Goal: Use online tool/utility: Utilize a website feature to perform a specific function

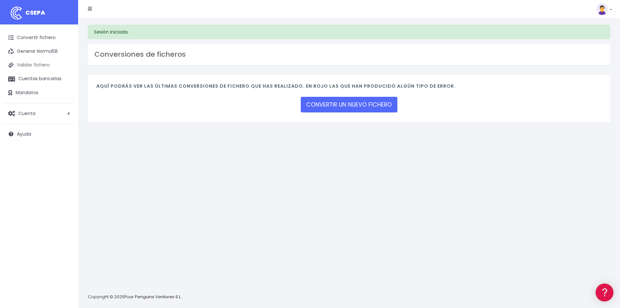
click at [32, 63] on link "Validar fichero" at bounding box center [39, 65] width 72 height 14
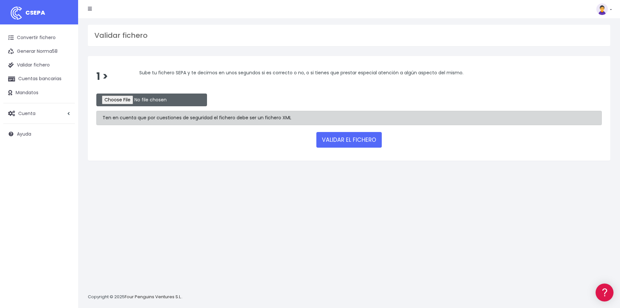
click at [128, 95] on input "file" at bounding box center [151, 99] width 111 height 13
type input "C:\fakepath\0530 W2M 2671923,54 EUR 05092025"
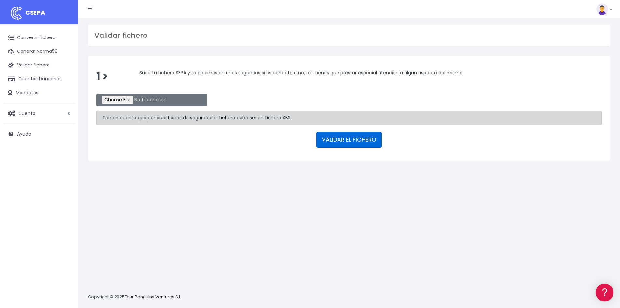
click at [337, 137] on button "VALIDAR EL FICHERO" at bounding box center [349, 140] width 65 height 16
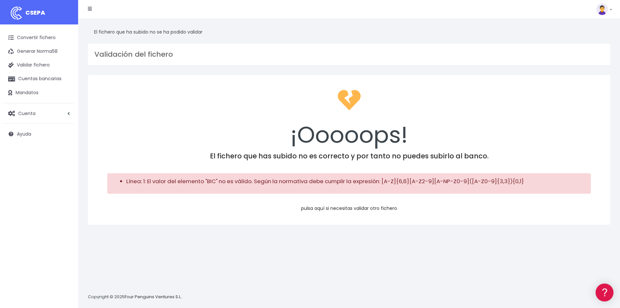
click at [334, 206] on link "pulsa aquí si necesitas validar otro fichero" at bounding box center [349, 208] width 96 height 7
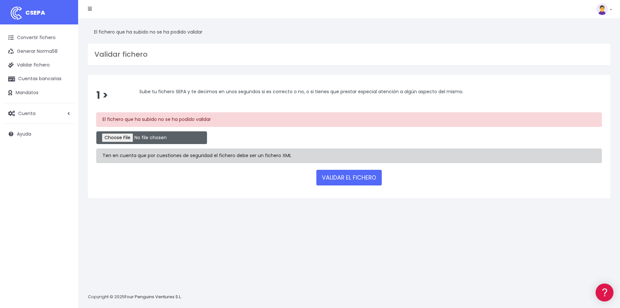
click at [137, 139] on input "file" at bounding box center [151, 137] width 111 height 13
type input "C:\fakepath\0530 W2M 2099151,77 USD 05092025"
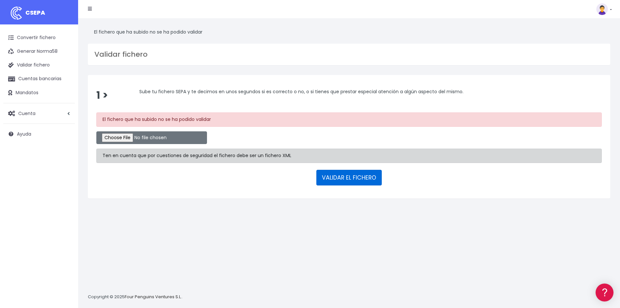
click at [372, 177] on button "VALIDAR EL FICHERO" at bounding box center [349, 178] width 65 height 16
click at [371, 180] on button "VALIDAR EL FICHERO" at bounding box center [349, 178] width 65 height 16
click at [333, 179] on button "VALIDAR EL FICHERO" at bounding box center [349, 178] width 65 height 16
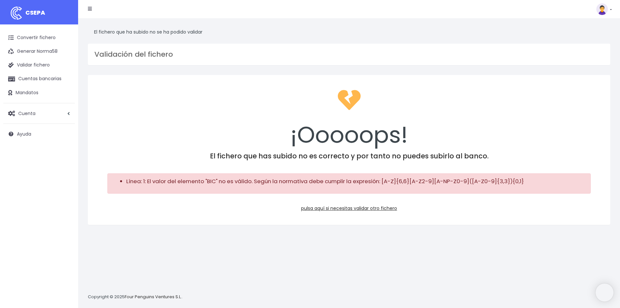
click at [141, 137] on div "¡Ooooops!" at bounding box center [349, 117] width 506 height 68
click at [355, 208] on link "pulsa aquí si necesitas validar otro fichero" at bounding box center [349, 208] width 96 height 7
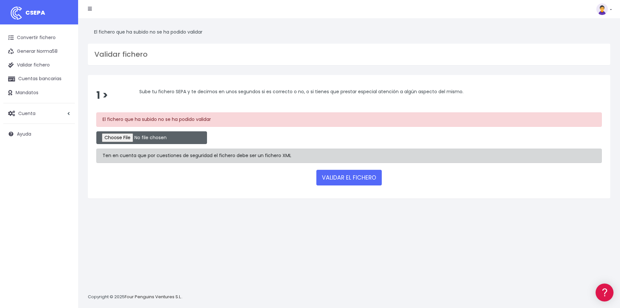
click at [138, 137] on input "file" at bounding box center [151, 137] width 111 height 13
type input "C:\fakepath\0530 W2M 2671923,54 EUR 05092025"
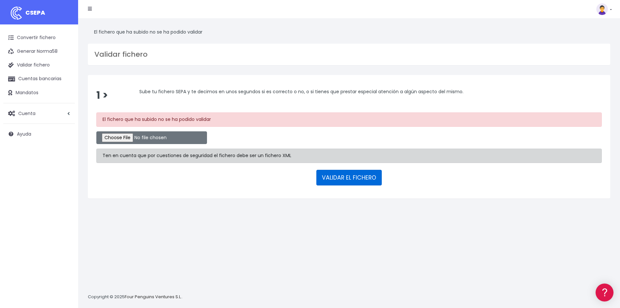
click at [350, 176] on button "VALIDAR EL FICHERO" at bounding box center [349, 178] width 65 height 16
